Goal: Navigation & Orientation: Find specific page/section

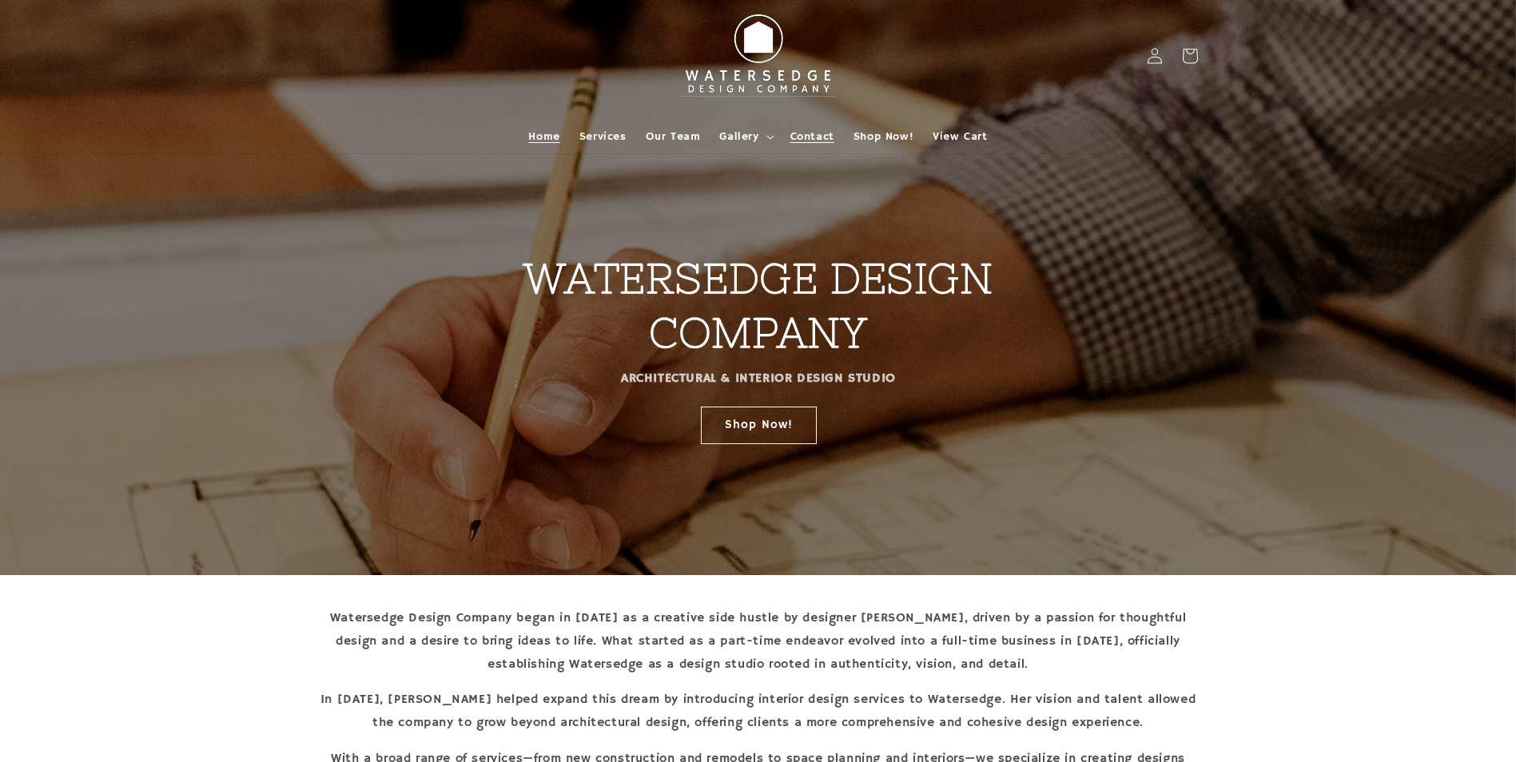
click at [814, 131] on span "Contact" at bounding box center [812, 136] width 44 height 14
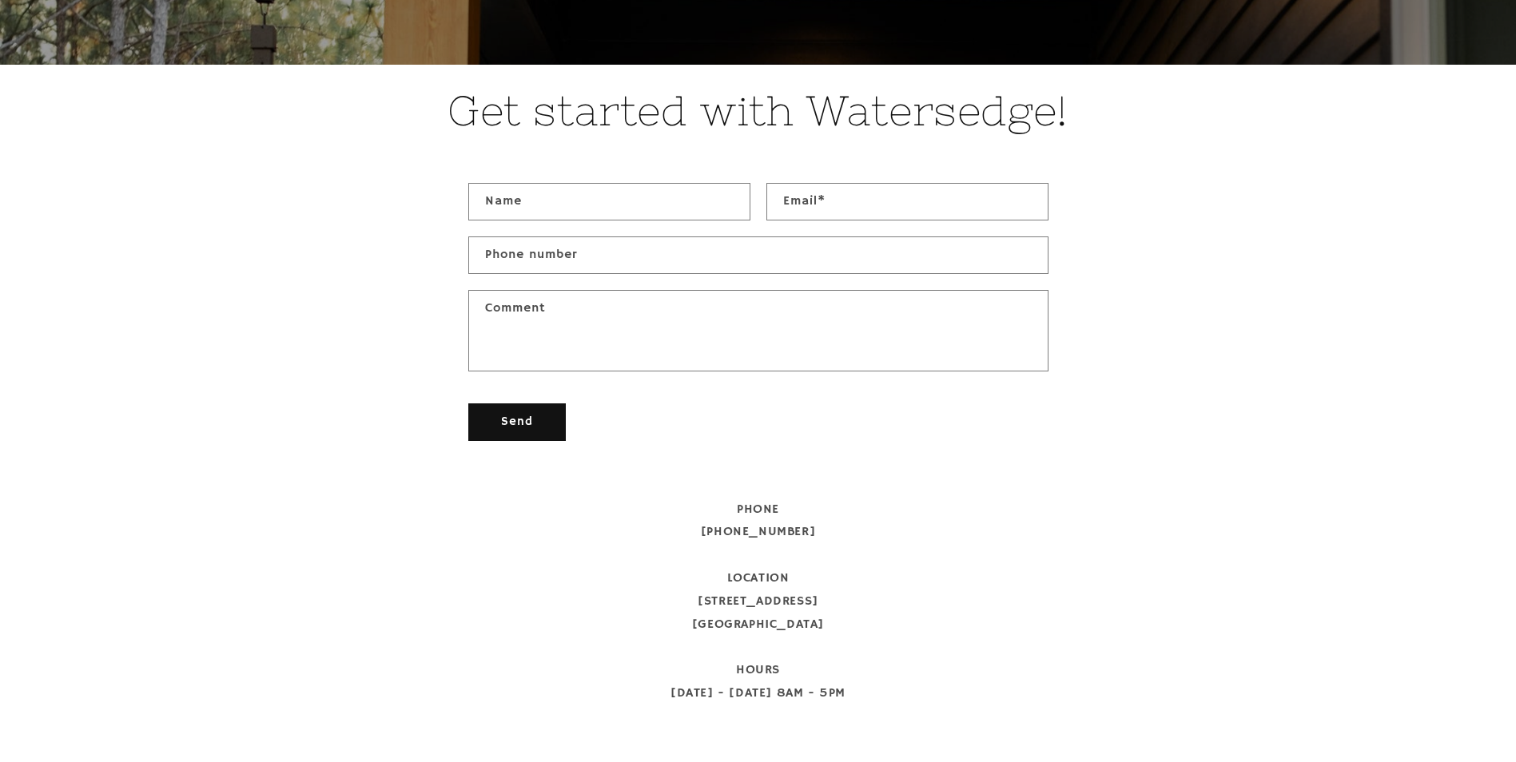
scroll to position [639, 0]
